Goal: Task Accomplishment & Management: Complete application form

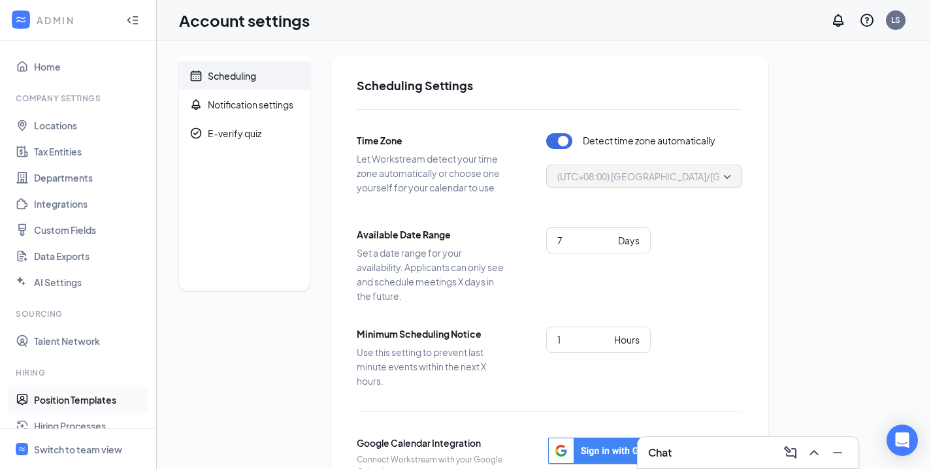
click at [77, 394] on link "Position Templates" at bounding box center [90, 400] width 112 height 26
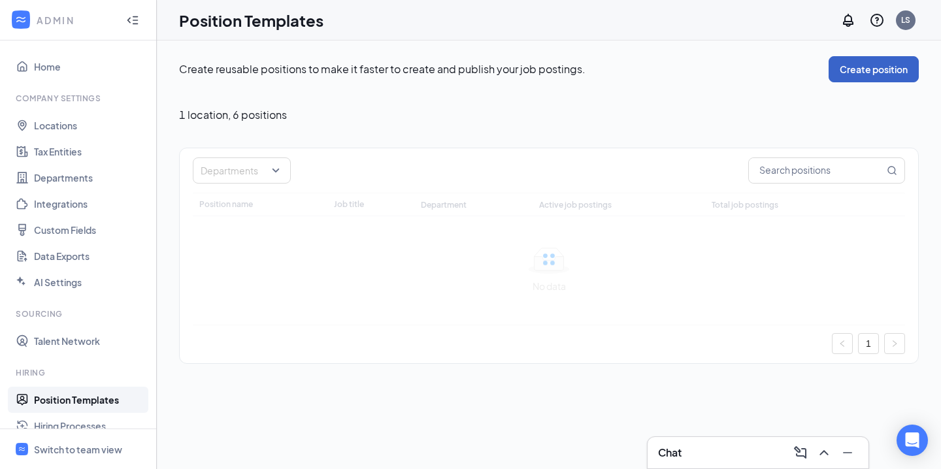
click at [859, 63] on button "Create position" at bounding box center [874, 69] width 90 height 26
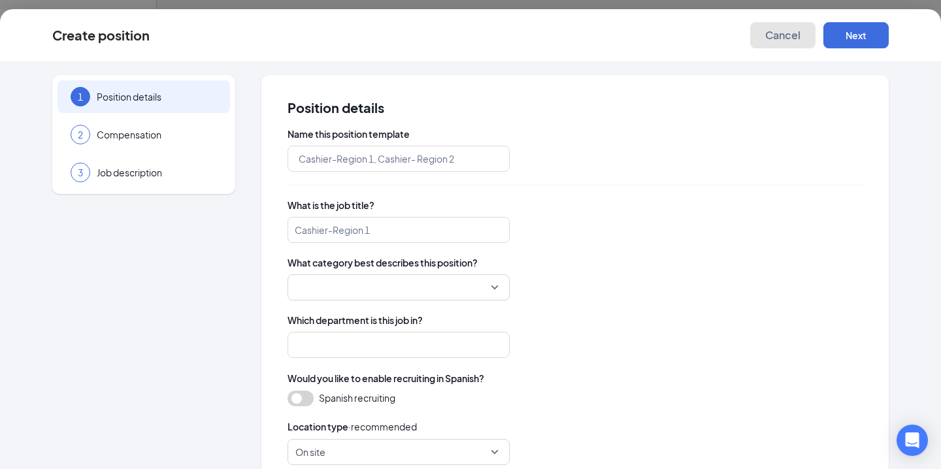
click at [790, 41] on span "Cancel" at bounding box center [782, 35] width 35 height 13
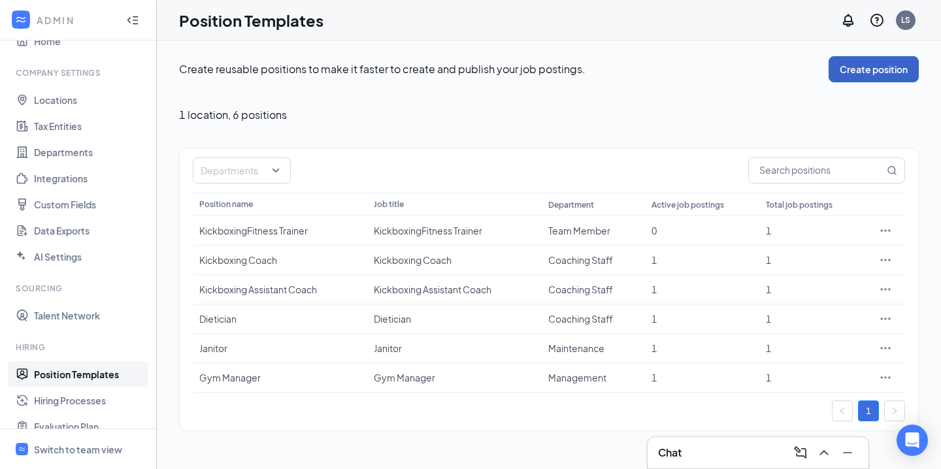
scroll to position [29, 0]
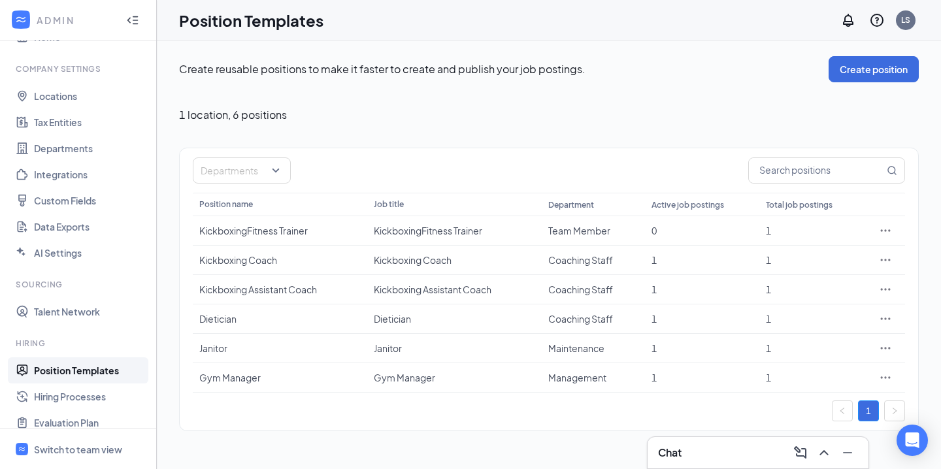
click at [89, 366] on link "Position Templates" at bounding box center [90, 371] width 112 height 26
click at [858, 71] on button "Create position" at bounding box center [874, 69] width 90 height 26
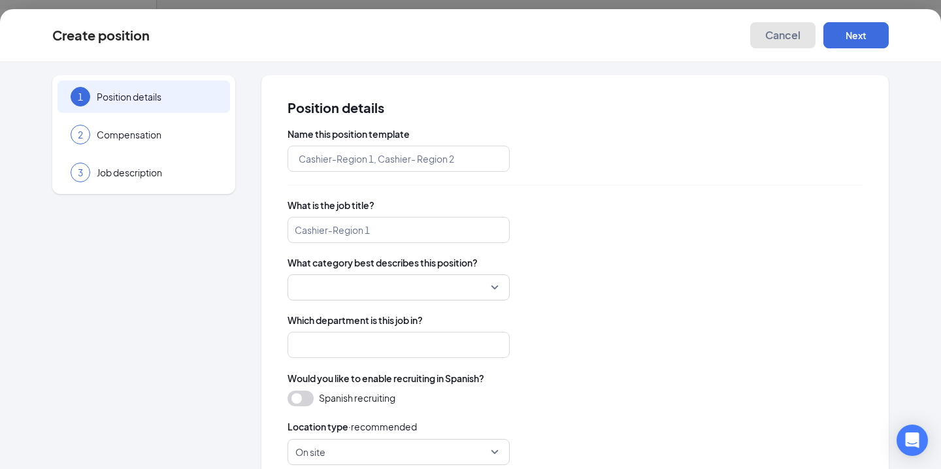
click at [780, 39] on span "Cancel" at bounding box center [782, 35] width 35 height 13
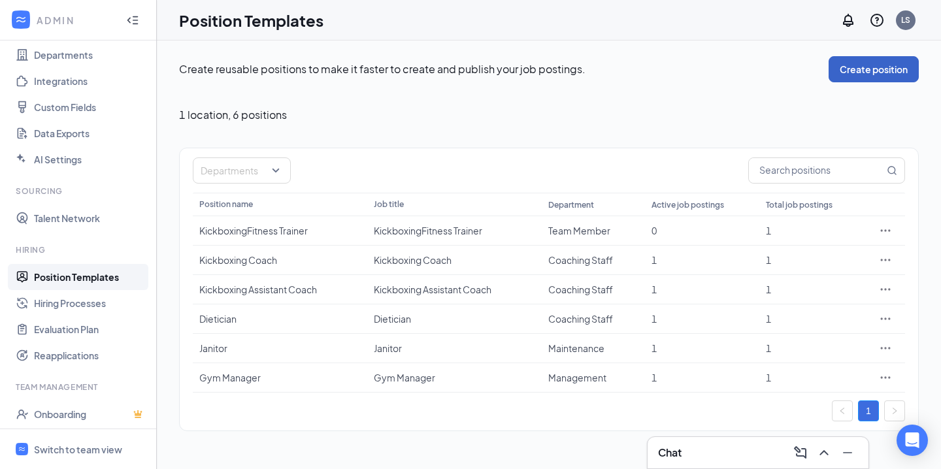
scroll to position [120, 0]
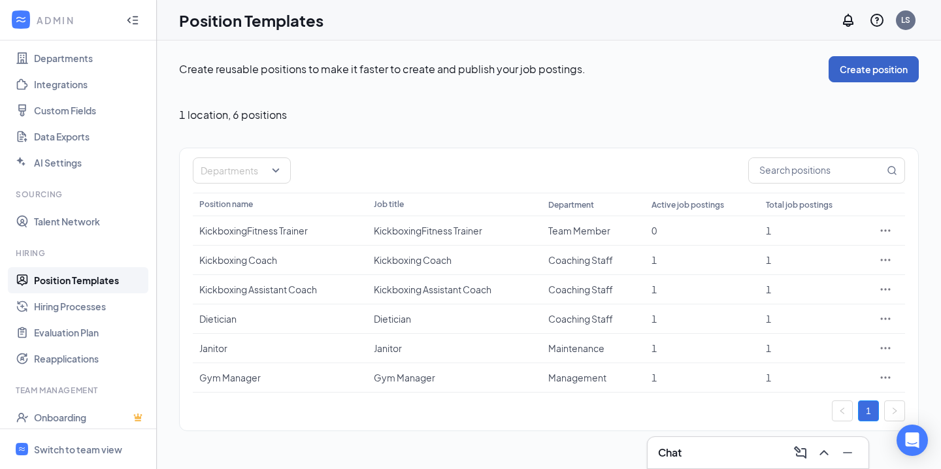
click at [883, 72] on button "Create position" at bounding box center [874, 69] width 90 height 26
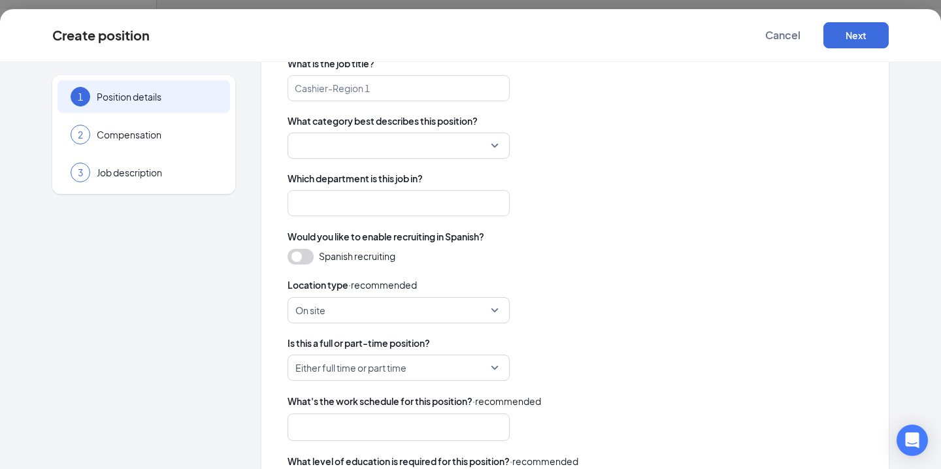
scroll to position [142, 0]
click at [790, 44] on button "Cancel" at bounding box center [782, 35] width 65 height 26
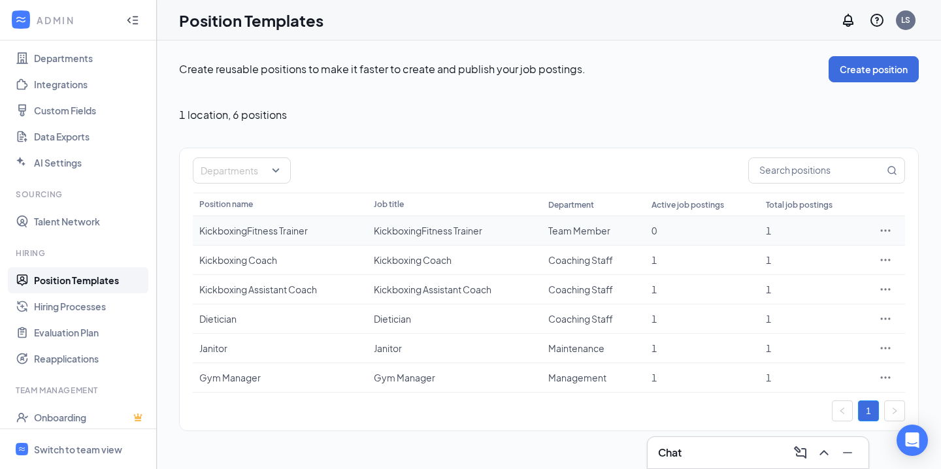
click at [889, 231] on icon "Ellipses" at bounding box center [885, 230] width 13 height 13
click at [812, 259] on span "Edit" at bounding box center [825, 257] width 112 height 14
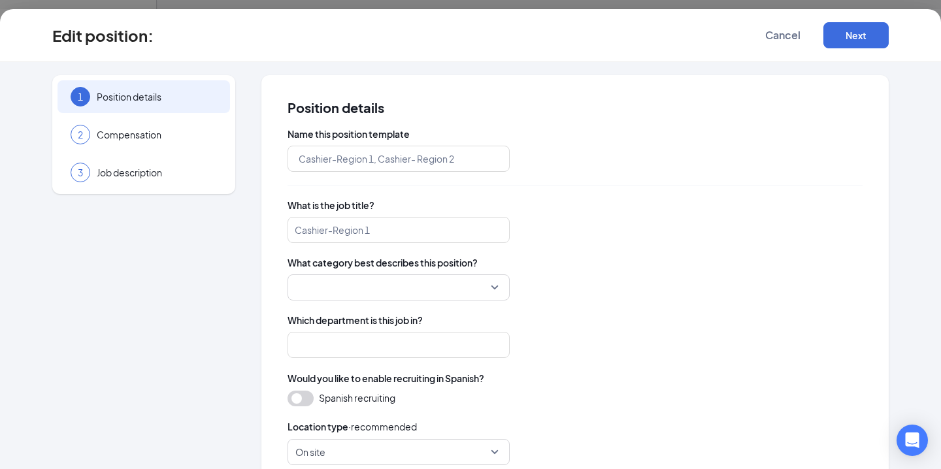
type input "KickboxingFitness Trainer"
type input "Team Member"
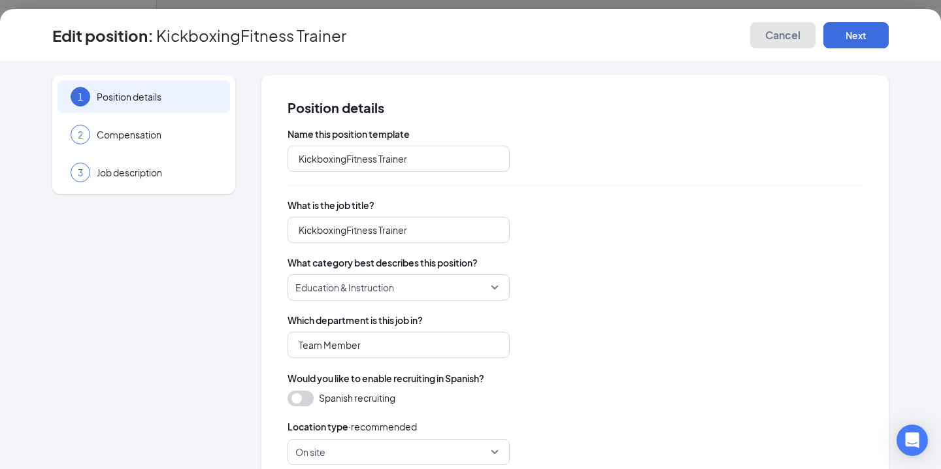
click at [787, 41] on span "Cancel" at bounding box center [782, 35] width 35 height 13
